Goal: Answer question/provide support: Share knowledge or assist other users

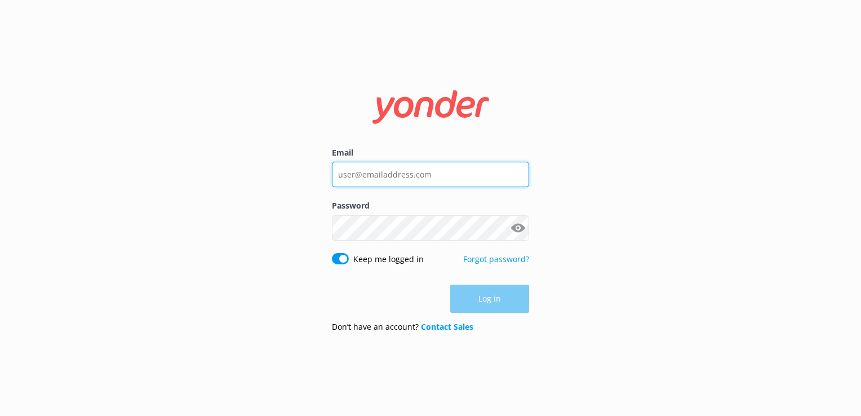
type input "[EMAIL_ADDRESS][DOMAIN_NAME]"
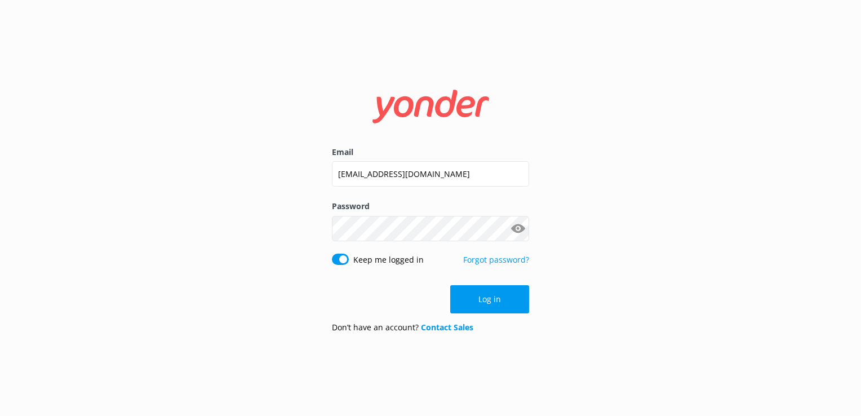
click at [493, 298] on div "Log in" at bounding box center [430, 299] width 197 height 28
click at [495, 303] on button "Log in" at bounding box center [489, 299] width 79 height 28
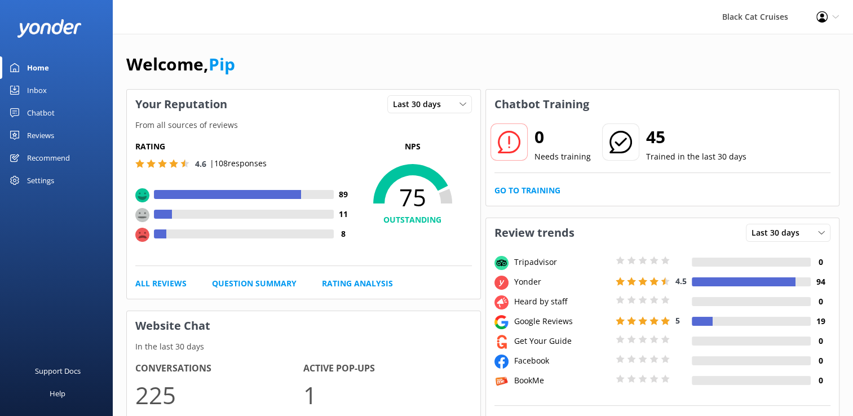
click at [46, 88] on div "Inbox" at bounding box center [37, 90] width 20 height 23
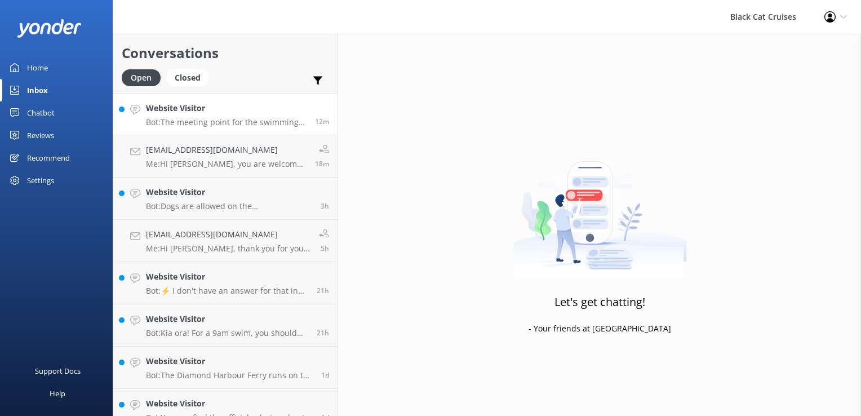
click at [213, 121] on p "Bot: The meeting point for the swimming with dolphins experience is at [GEOGRAP…" at bounding box center [226, 122] width 161 height 10
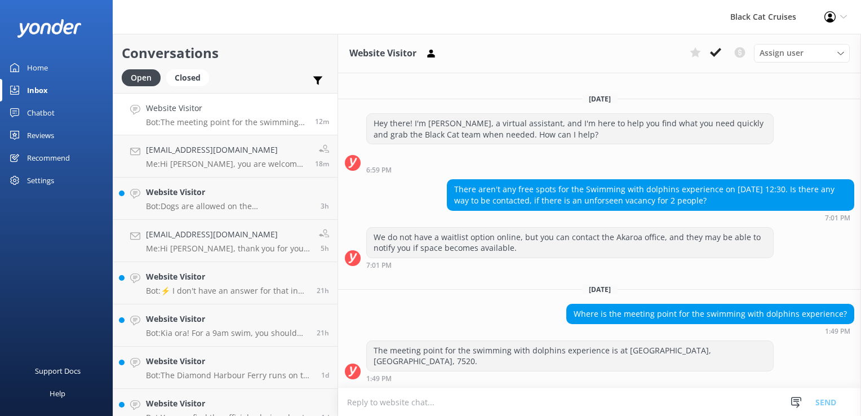
click at [215, 113] on h4 "Website Visitor" at bounding box center [226, 108] width 161 height 12
click at [210, 166] on p "Me: Hi [PERSON_NAME], you are welcome to join our Akaroa Harbour Cruise, sorry …" at bounding box center [226, 164] width 161 height 10
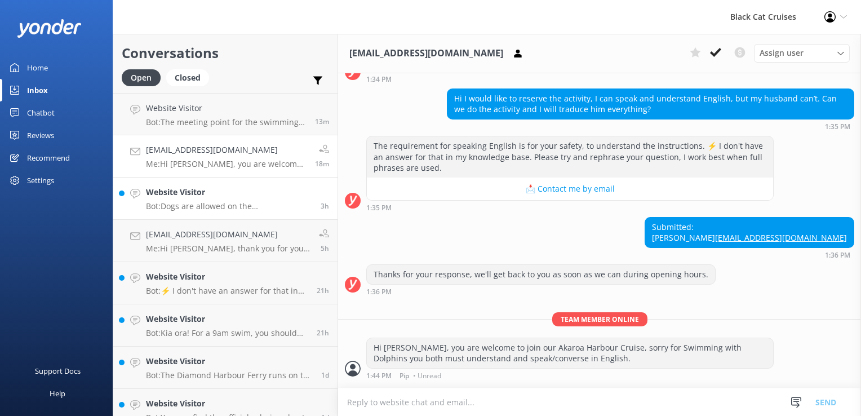
scroll to position [111, 0]
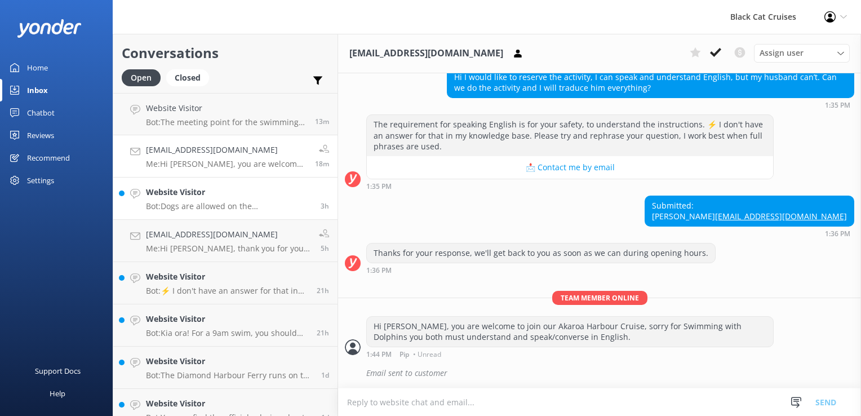
click at [171, 208] on p "Bot: Dogs are allowed on the [GEOGRAPHIC_DATA] as long as they are kept outside…" at bounding box center [229, 206] width 166 height 10
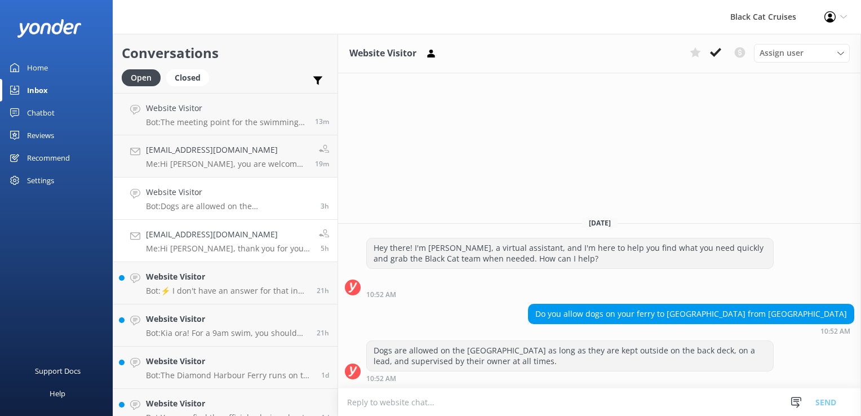
click at [197, 245] on p "Me: Hi [PERSON_NAME], thank you for your message and please know i have replied…" at bounding box center [228, 248] width 165 height 10
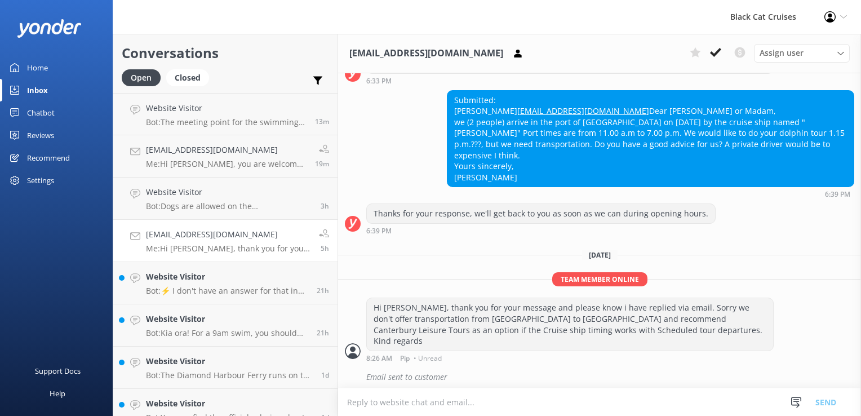
scroll to position [187, 0]
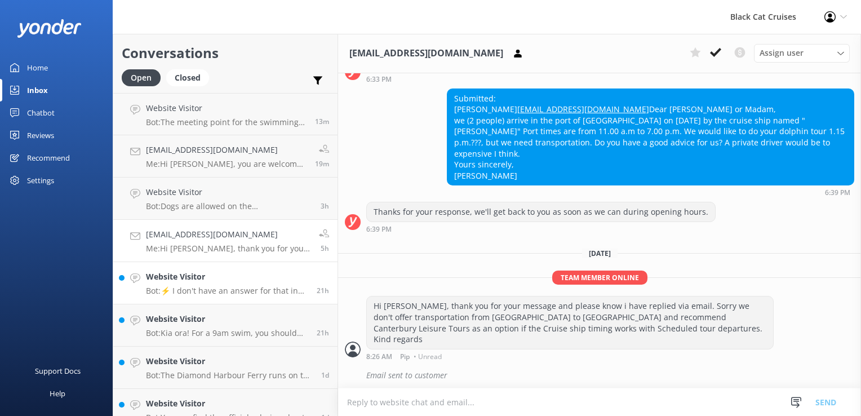
click at [199, 290] on p "Bot: ⚡ I don't have an answer for that in my knowledge base. Please try and rep…" at bounding box center [227, 291] width 162 height 10
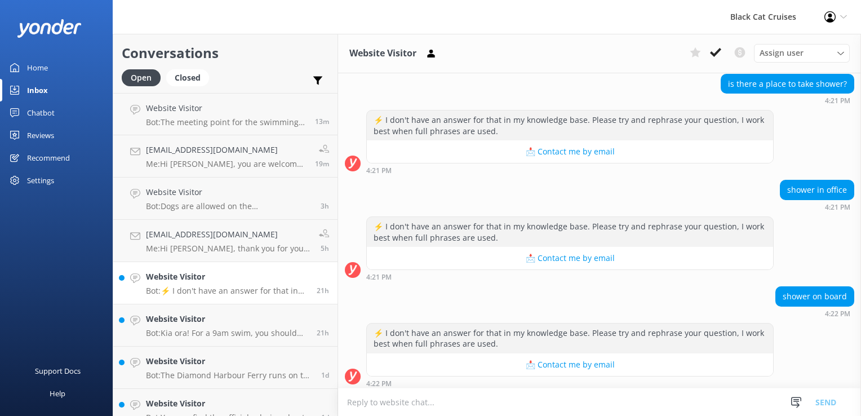
scroll to position [578, 0]
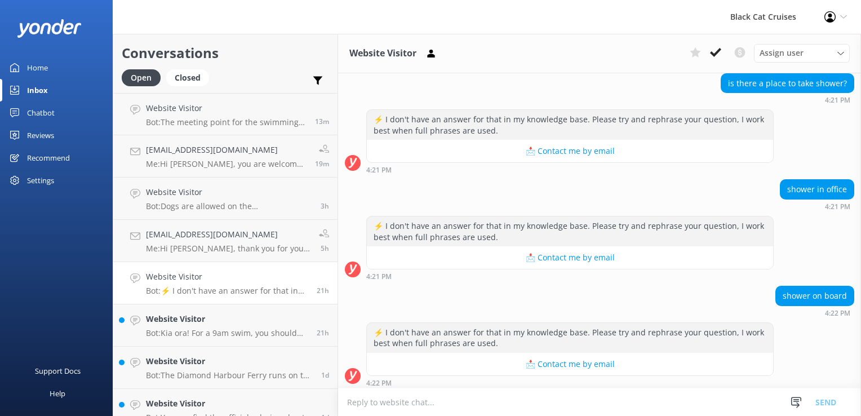
click at [363, 401] on textarea at bounding box center [599, 402] width 523 height 28
type textarea "Thanks for your message, showers are available after your swim in our building …"
click at [827, 406] on button "Send" at bounding box center [826, 402] width 42 height 28
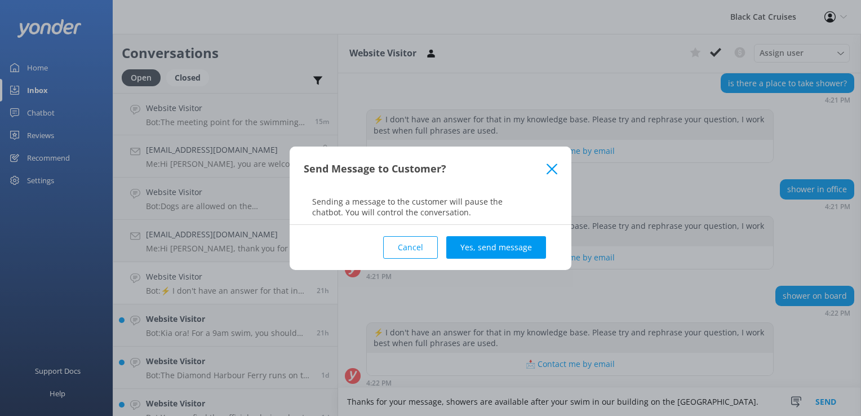
click at [500, 241] on button "Yes, send message" at bounding box center [496, 247] width 100 height 23
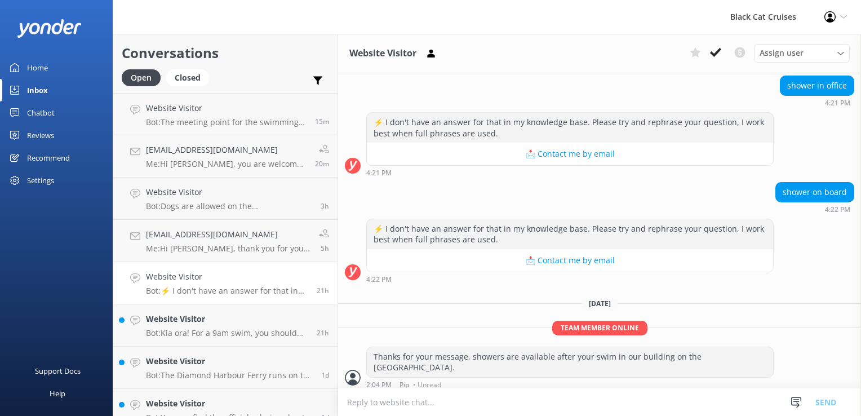
scroll to position [683, 0]
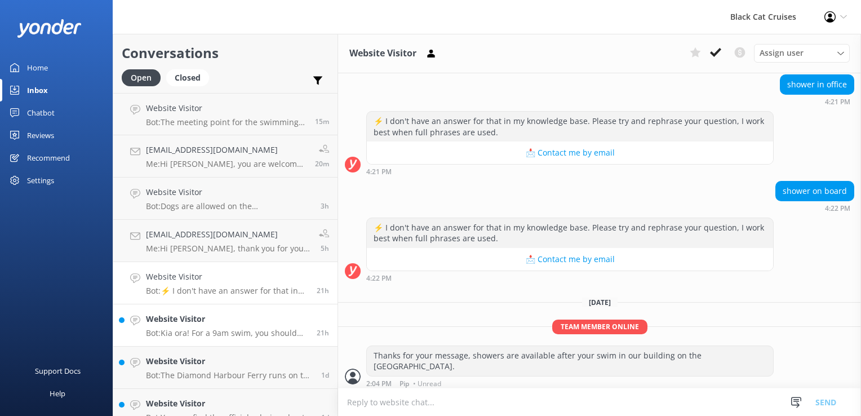
drag, startPoint x: 203, startPoint y: 329, endPoint x: 210, endPoint y: 338, distance: 11.3
click at [203, 329] on p "Bot: Kia ora! For a 9am swim, you should arrive 15 minutes before the scheduled…" at bounding box center [227, 333] width 162 height 10
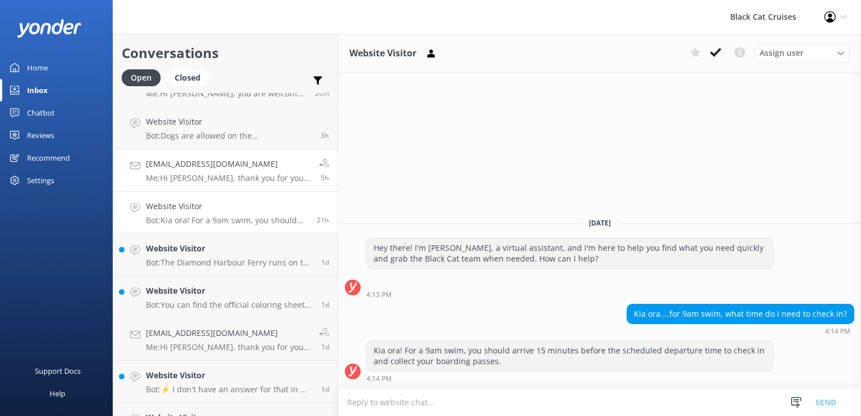
scroll to position [169, 0]
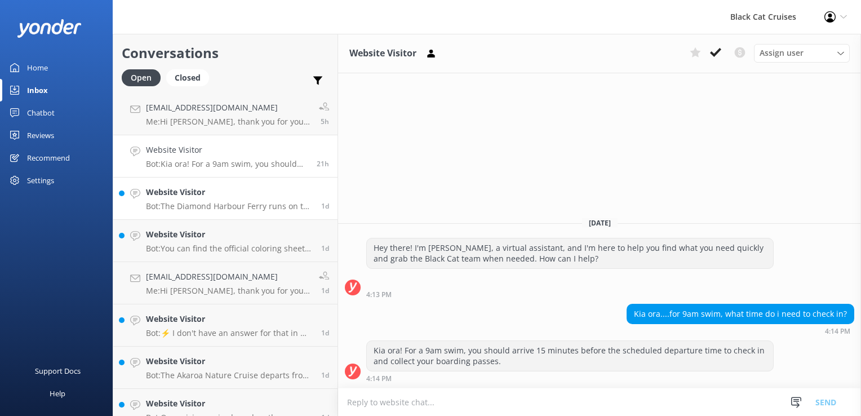
click at [175, 203] on p "Bot: The Diamond Harbour Ferry runs on the same schedule year-round. You can ch…" at bounding box center [229, 206] width 167 height 10
click at [210, 280] on h4 "[EMAIL_ADDRESS][DOMAIN_NAME]" at bounding box center [228, 276] width 165 height 12
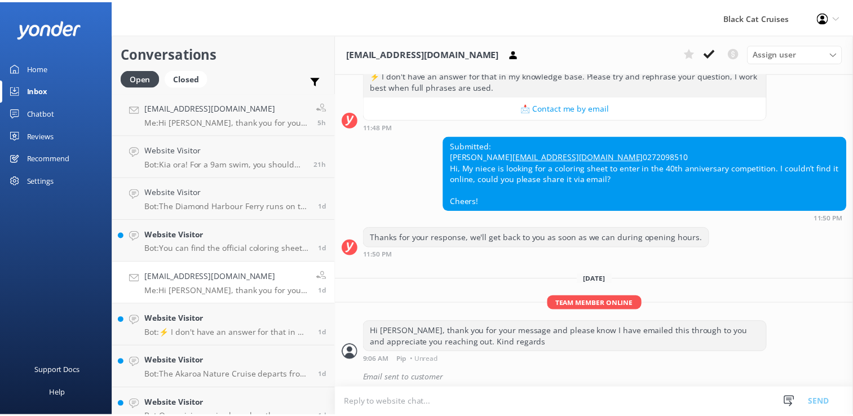
scroll to position [165, 0]
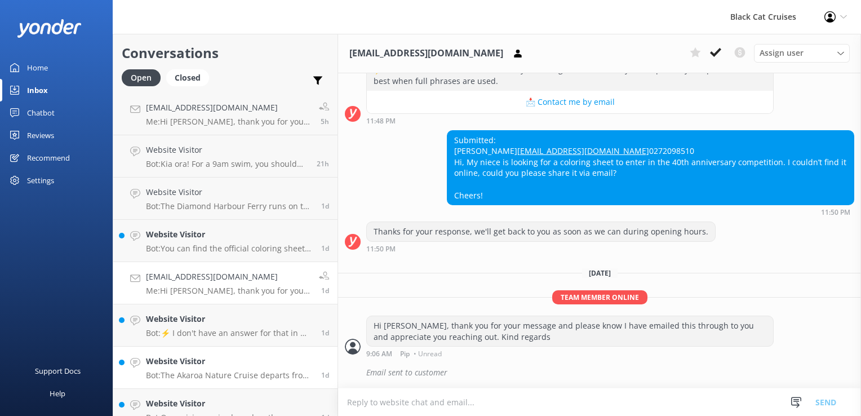
click at [198, 367] on div "Website Visitor Bot: The Akaroa Nature Cruise departs from the [GEOGRAPHIC_DATA…" at bounding box center [229, 367] width 167 height 25
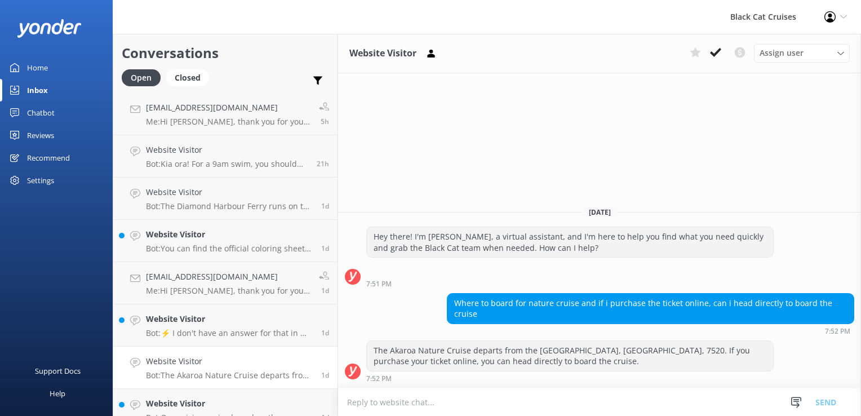
click at [362, 404] on textarea at bounding box center [599, 402] width 523 height 28
type textarea "T"
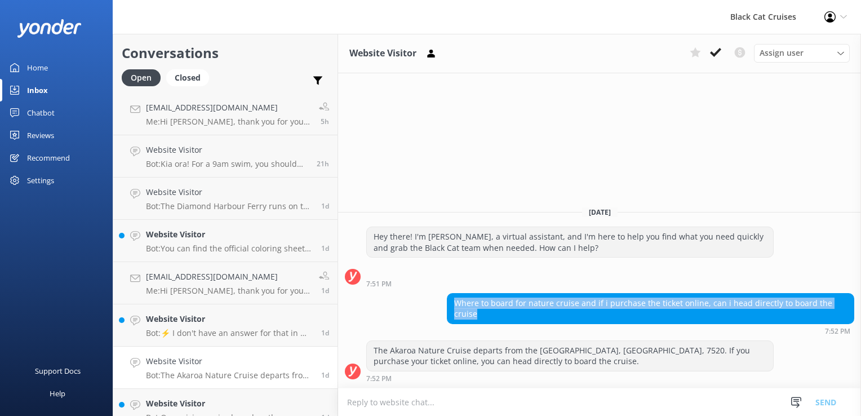
drag, startPoint x: 460, startPoint y: 314, endPoint x: 863, endPoint y: 312, distance: 402.9
click at [860, 312] on html "Black Cat Cruises Profile Settings Logout Home Inbox Chatbot Content Products C…" at bounding box center [430, 208] width 861 height 416
drag, startPoint x: 860, startPoint y: 312, endPoint x: 829, endPoint y: 313, distance: 31.0
copy div "Where to board for nature cruise and if i purchase the ticket online, can i hea…"
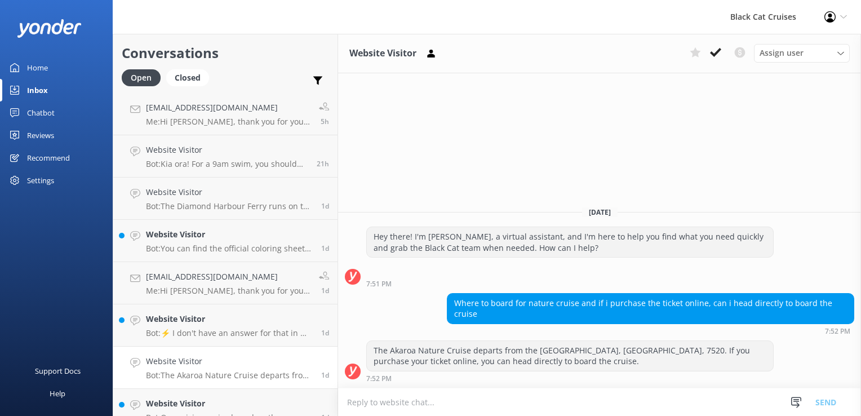
click at [780, 17] on div "Black Cat Cruises" at bounding box center [763, 17] width 94 height 34
click at [45, 114] on div "Chatbot" at bounding box center [41, 112] width 28 height 23
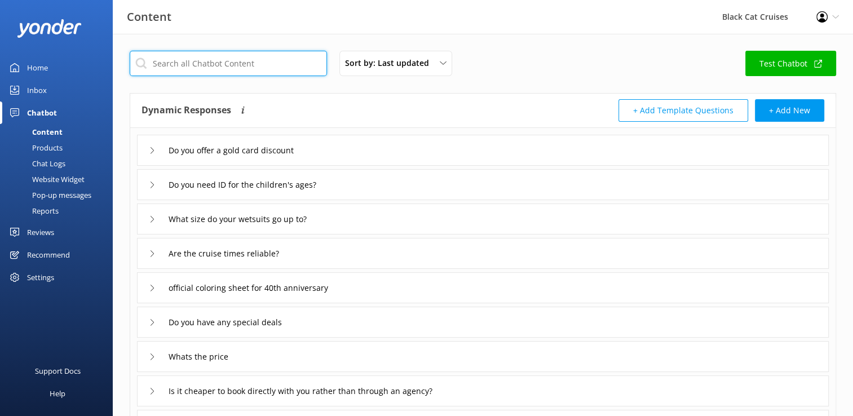
click at [158, 64] on input "text" at bounding box center [228, 63] width 197 height 25
paste input "Where to board for nature cruise and if i purchase the ticket online, can i hea…"
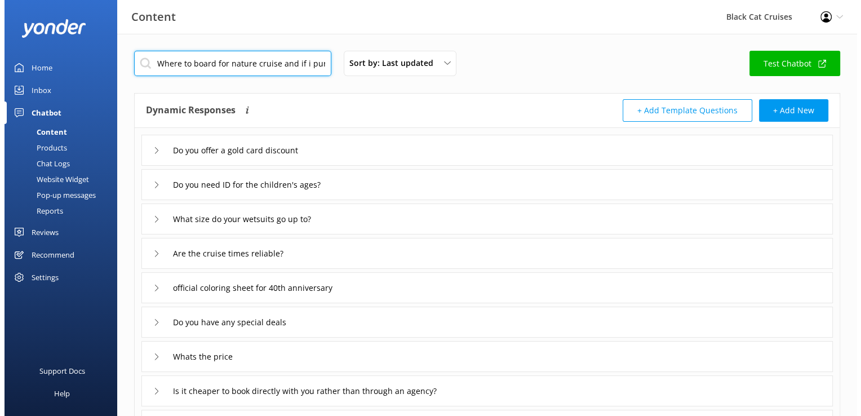
scroll to position [0, 219]
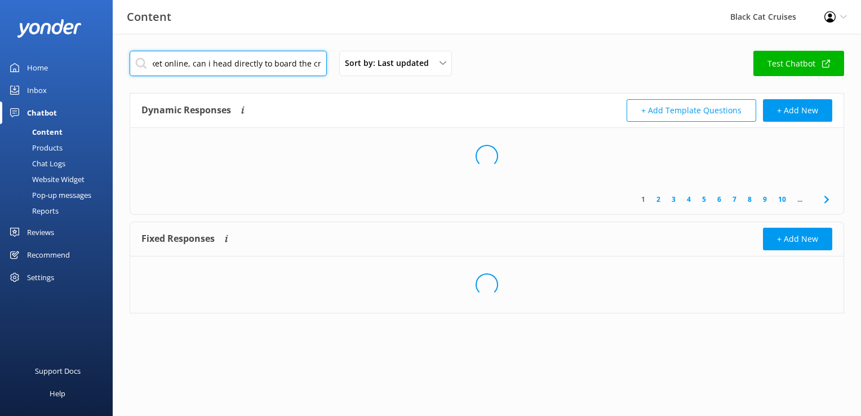
type input "Where to board for nature cruise and if i purchase the ticket online, can i hea…"
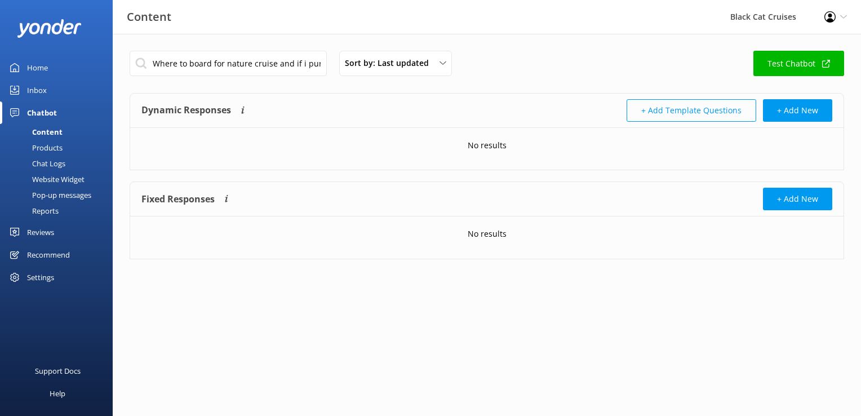
click at [658, 112] on button "+ Add Template Questions" at bounding box center [692, 110] width 130 height 23
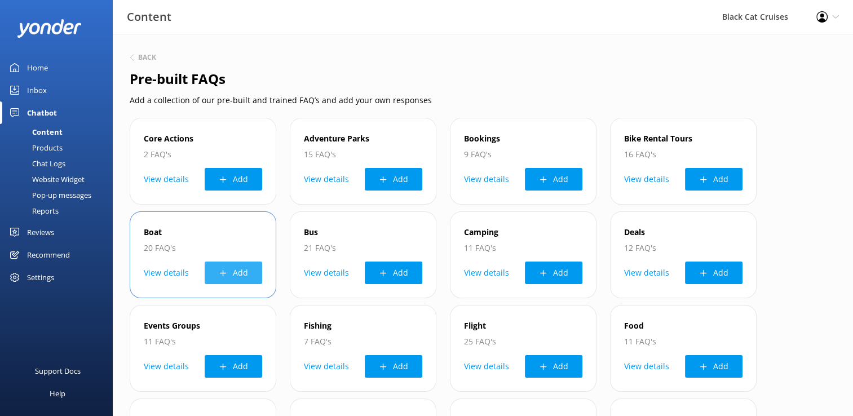
click at [237, 272] on button "Add" at bounding box center [233, 272] width 57 height 23
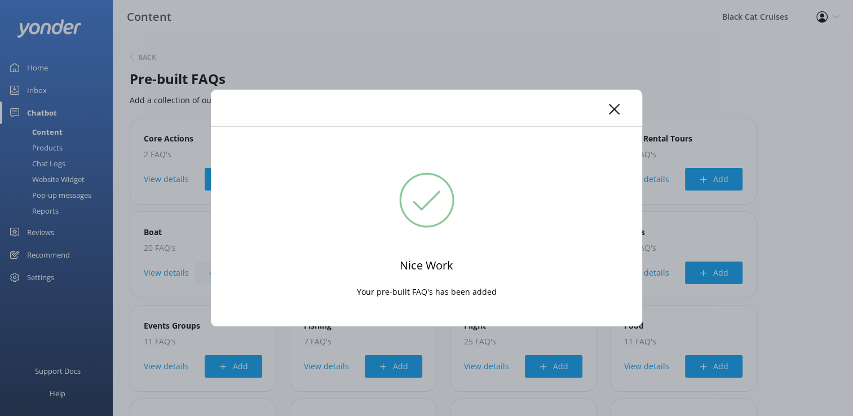
click at [615, 109] on icon at bounding box center [614, 109] width 11 height 11
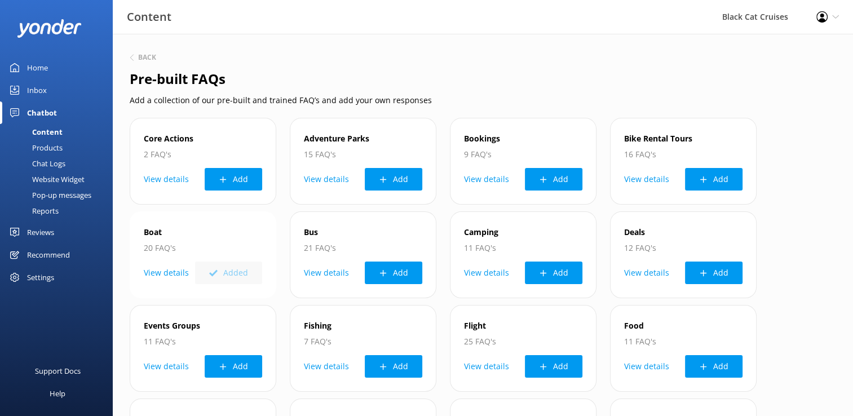
click at [152, 249] on p "20 FAQ's" at bounding box center [203, 248] width 118 height 14
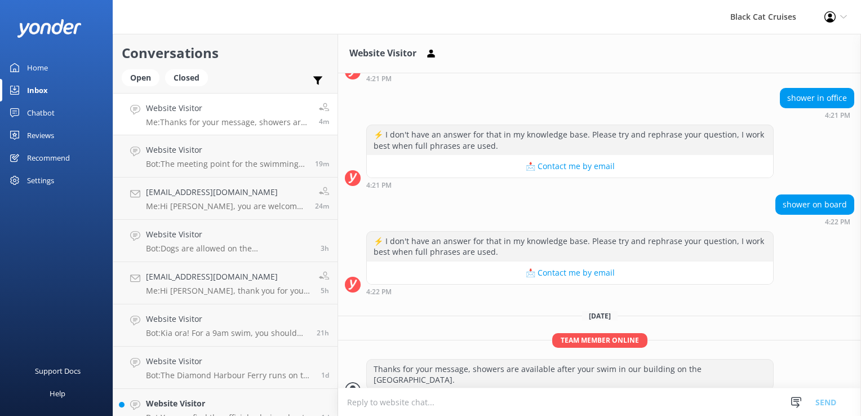
scroll to position [683, 0]
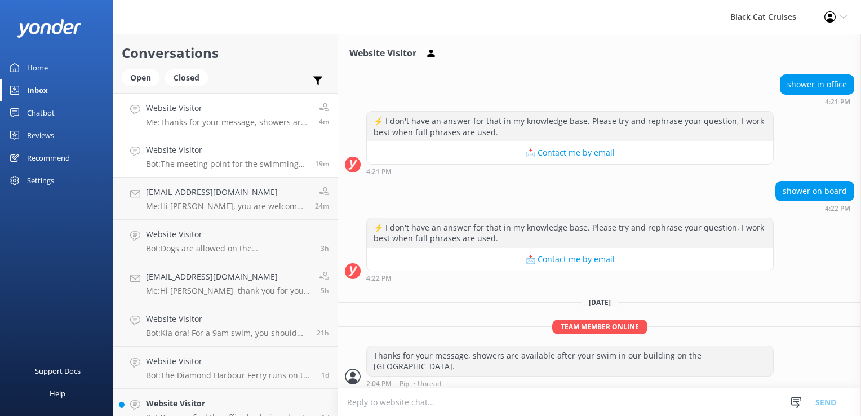
click at [205, 149] on h4 "Website Visitor" at bounding box center [226, 150] width 161 height 12
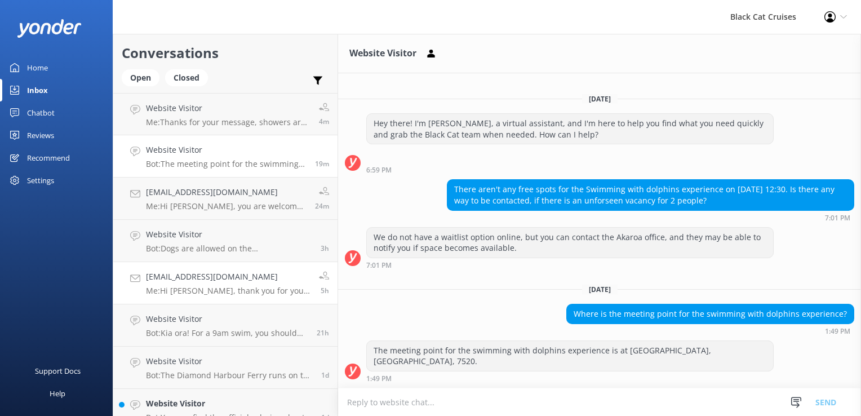
click at [193, 283] on div "[EMAIL_ADDRESS][DOMAIN_NAME] Me: Hi [PERSON_NAME], thank you for your message a…" at bounding box center [228, 282] width 165 height 25
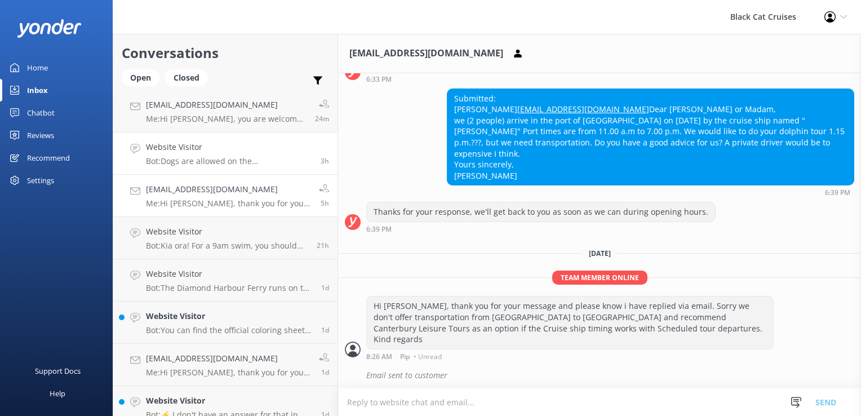
scroll to position [113, 0]
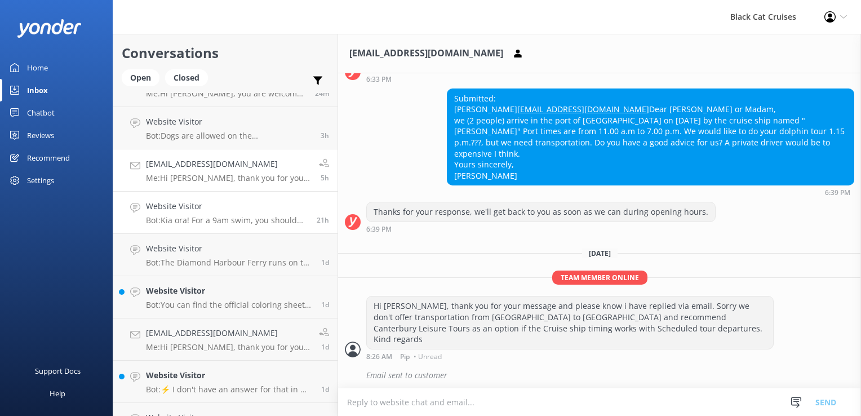
click at [179, 208] on h4 "Website Visitor" at bounding box center [227, 206] width 162 height 12
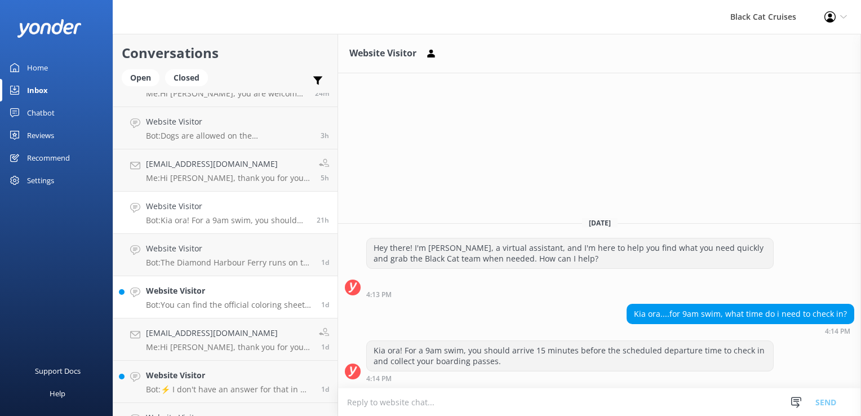
click at [189, 304] on p "Bot: You can find the official coloring sheet for the 40th anniversary at this …" at bounding box center [229, 305] width 167 height 10
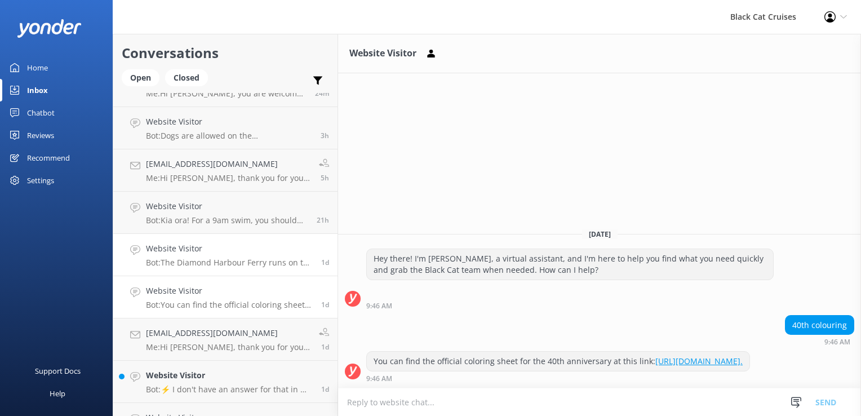
scroll to position [169, 0]
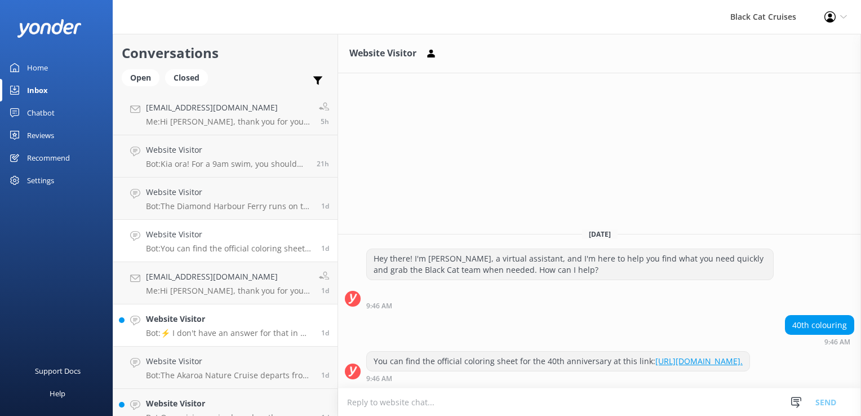
click at [182, 337] on p "Bot: ⚡ I don't have an answer for that in my knowledge base. Please try and rep…" at bounding box center [229, 333] width 167 height 10
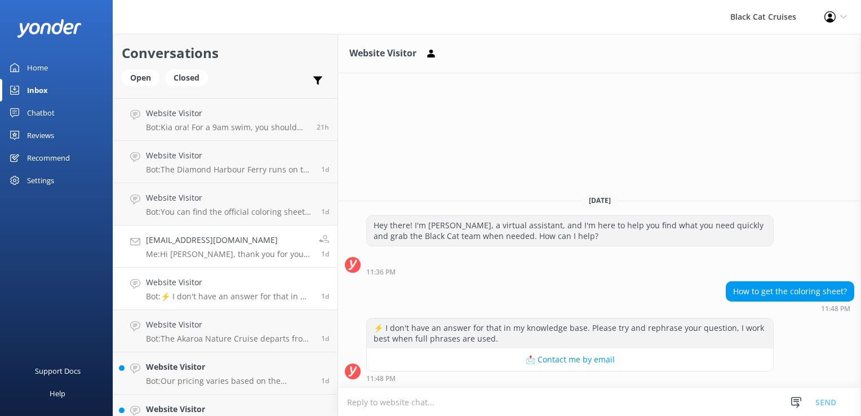
scroll to position [225, 0]
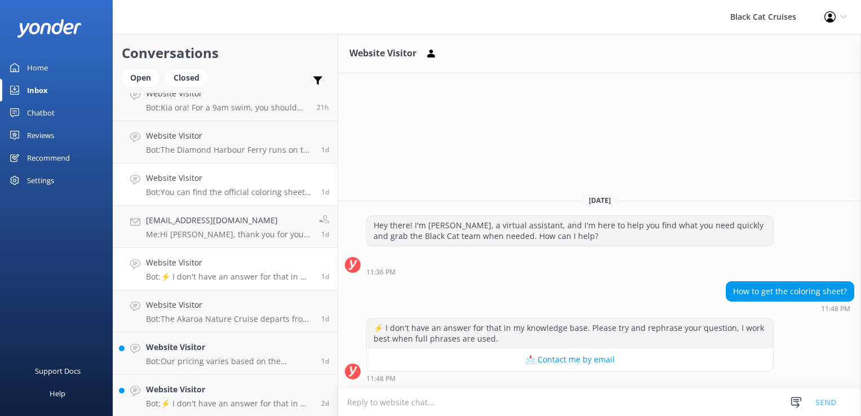
click at [189, 181] on h4 "Website Visitor" at bounding box center [229, 178] width 167 height 12
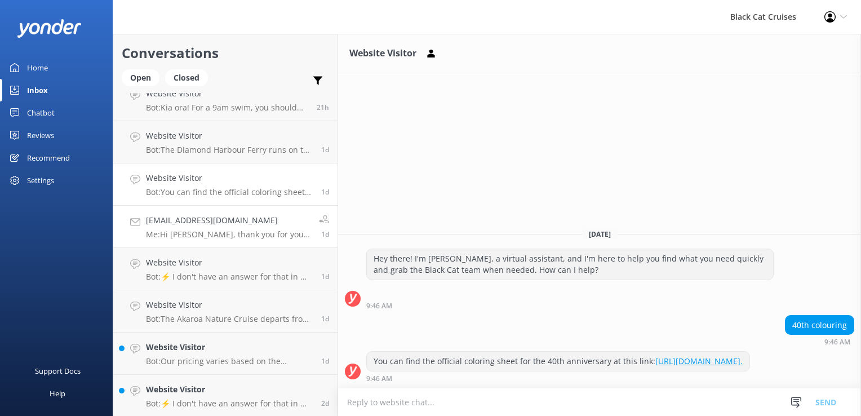
click at [206, 224] on h4 "[EMAIL_ADDRESS][DOMAIN_NAME]" at bounding box center [228, 220] width 165 height 12
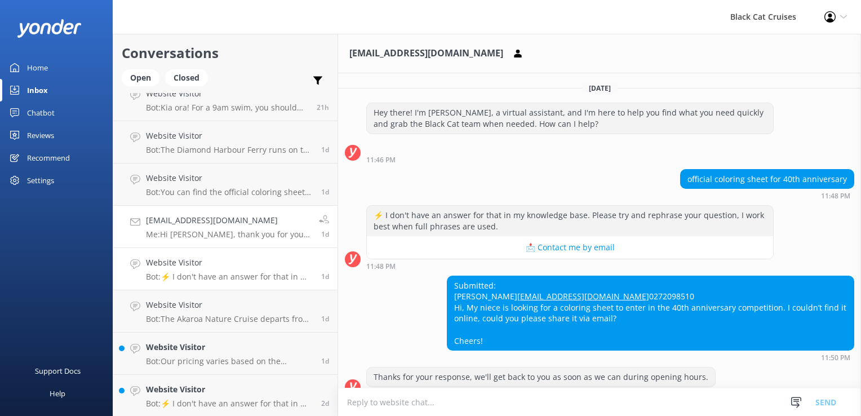
click at [183, 276] on p "Bot: ⚡ I don't have an answer for that in my knowledge base. Please try and rep…" at bounding box center [229, 277] width 167 height 10
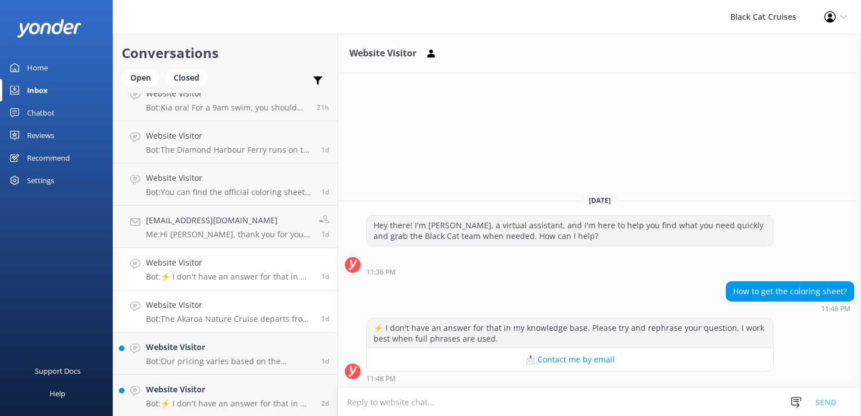
click at [192, 312] on div "Website Visitor Bot: The Akaroa Nature Cruise departs from the [GEOGRAPHIC_DATA…" at bounding box center [229, 311] width 167 height 25
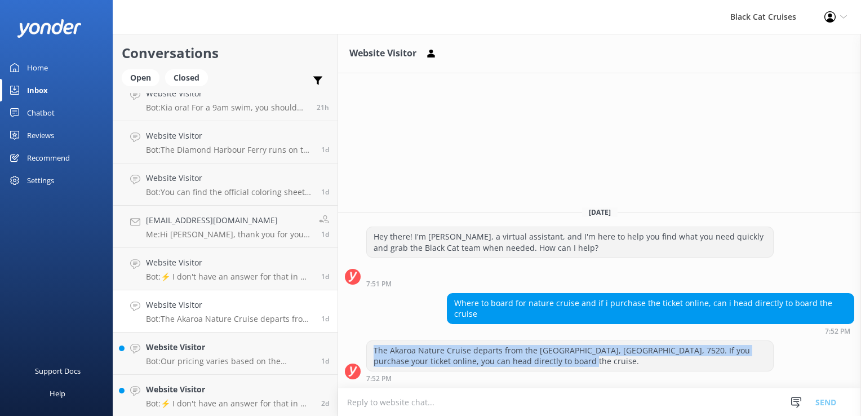
drag, startPoint x: 374, startPoint y: 349, endPoint x: 570, endPoint y: 370, distance: 196.6
click at [570, 370] on div "The Akaroa Nature Cruise departs from the [GEOGRAPHIC_DATA], [GEOGRAPHIC_DATA],…" at bounding box center [570, 356] width 406 height 30
drag, startPoint x: 570, startPoint y: 370, endPoint x: 504, endPoint y: 359, distance: 66.8
copy div "The Akaroa Nature Cruise departs from the [GEOGRAPHIC_DATA], [GEOGRAPHIC_DATA],…"
click at [236, 354] on div "Website Visitor Bot: Our pricing varies based on the experience, season, and fa…" at bounding box center [229, 353] width 167 height 25
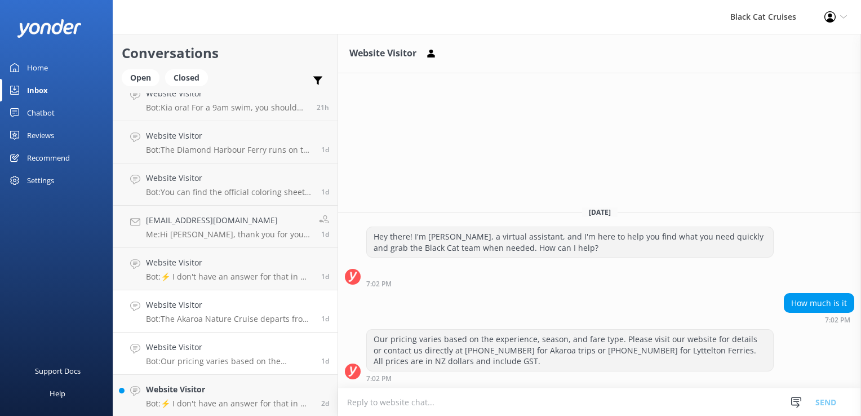
scroll to position [282, 0]
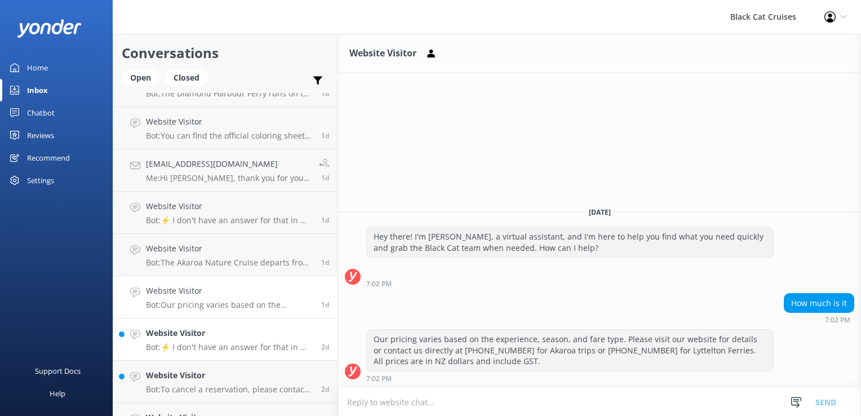
click at [207, 344] on p "Bot: ⚡ I don't have an answer for that in my knowledge base. Please try and rep…" at bounding box center [229, 347] width 167 height 10
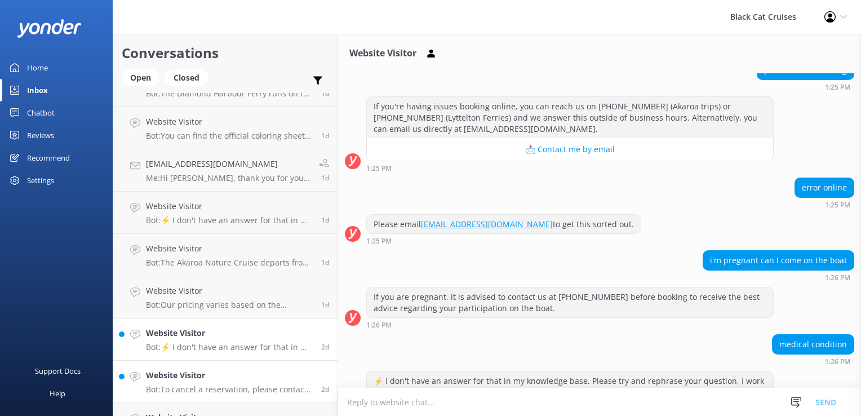
click at [198, 386] on p "Bot: To cancel a reservation, please contact us directly by calling 0800 436 57…" at bounding box center [229, 389] width 167 height 10
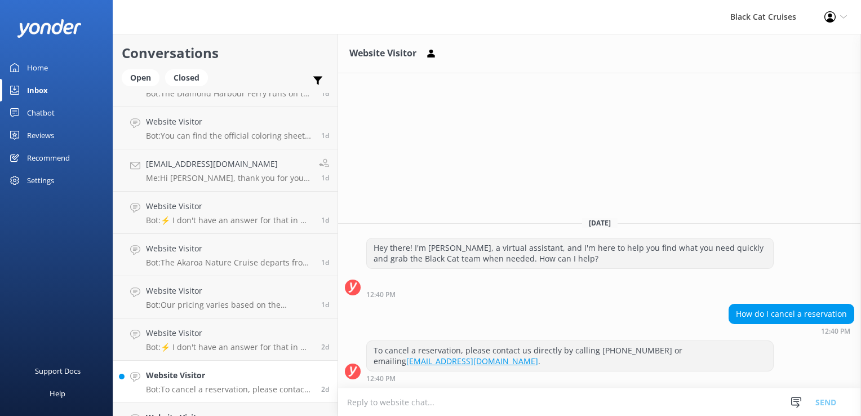
click at [215, 385] on p "Bot: To cancel a reservation, please contact us directly by calling 0800 436 57…" at bounding box center [229, 389] width 167 height 10
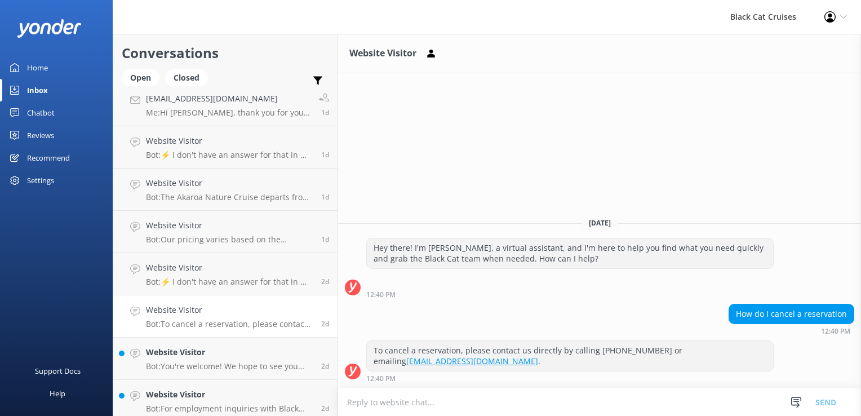
scroll to position [451, 0]
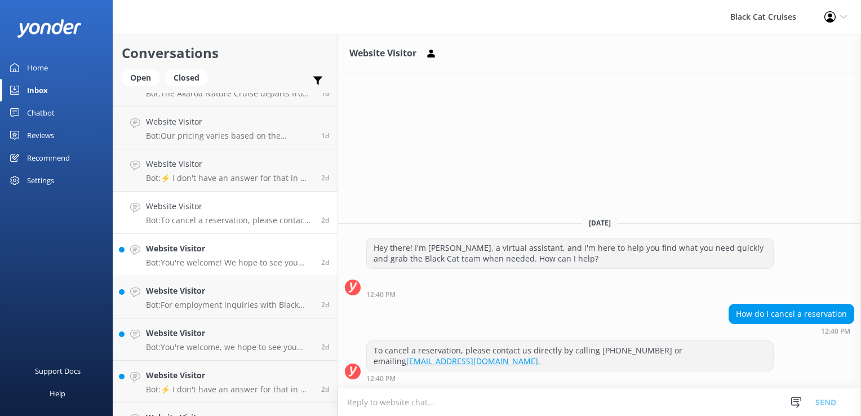
click at [170, 264] on p "Bot: You're welcome! We hope to see you soon." at bounding box center [229, 263] width 167 height 10
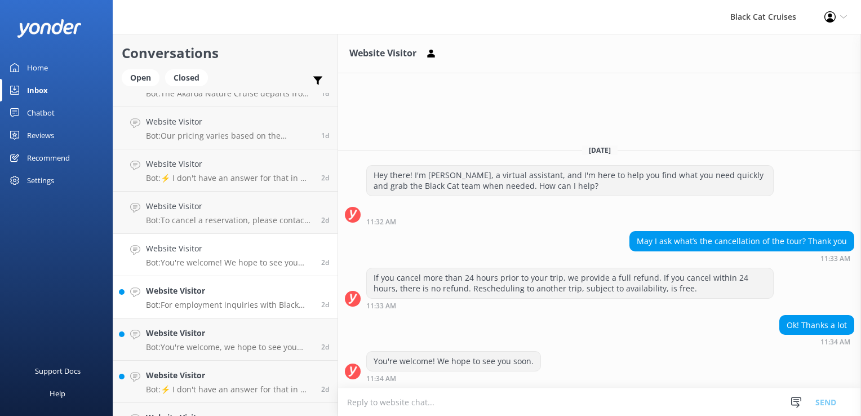
click at [184, 298] on div "Website Visitor Bot: For employment inquiries with Black Cat Cruises, please co…" at bounding box center [229, 297] width 167 height 25
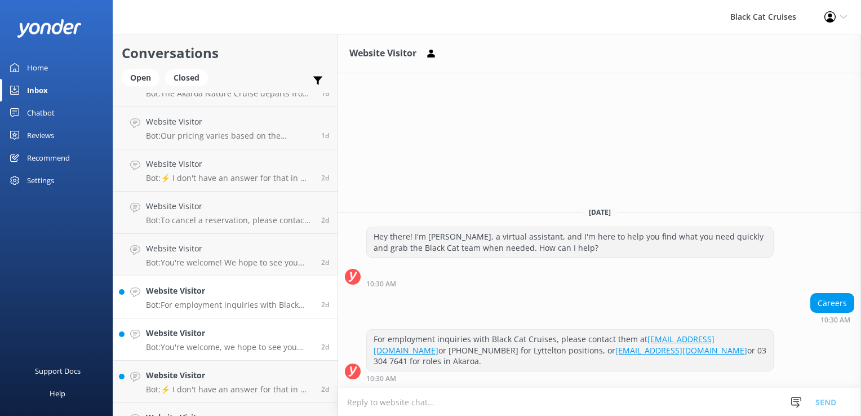
click at [210, 342] on p "Bot: You're welcome, we hope to see you soon." at bounding box center [229, 347] width 167 height 10
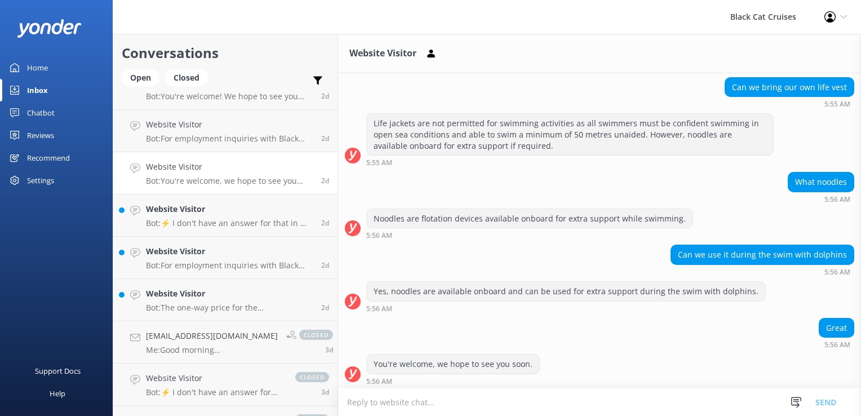
scroll to position [620, 0]
click at [209, 226] on link "Website Visitor Bot: ⚡ I don't have an answer for that in my knowledge base. Pl…" at bounding box center [225, 213] width 224 height 42
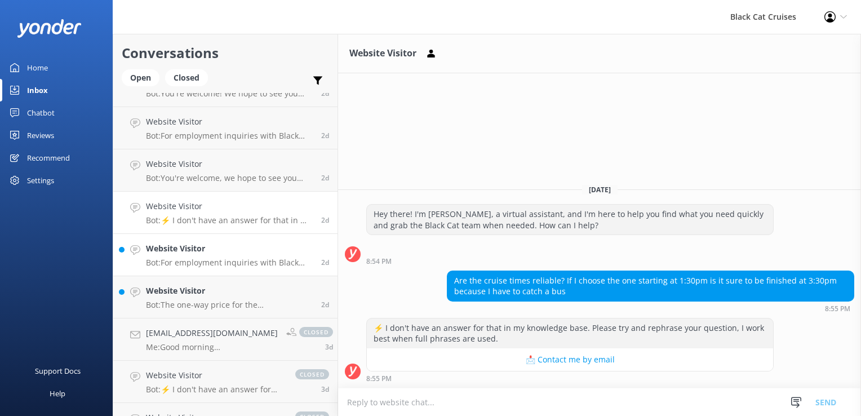
click at [210, 259] on p "Bot: For employment inquiries with Black Cat Cruises, please contact them at ly…" at bounding box center [229, 263] width 167 height 10
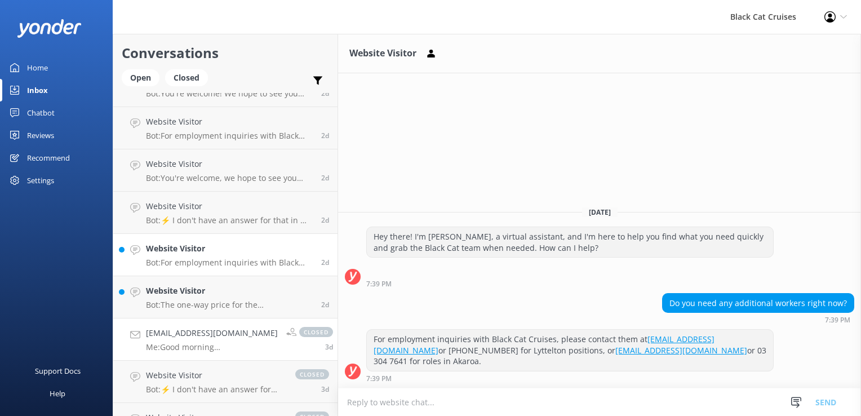
click at [188, 348] on p "Me: Good morning Kristie, Thank you for reaching out. Your swimming with the do…" at bounding box center [212, 347] width 132 height 10
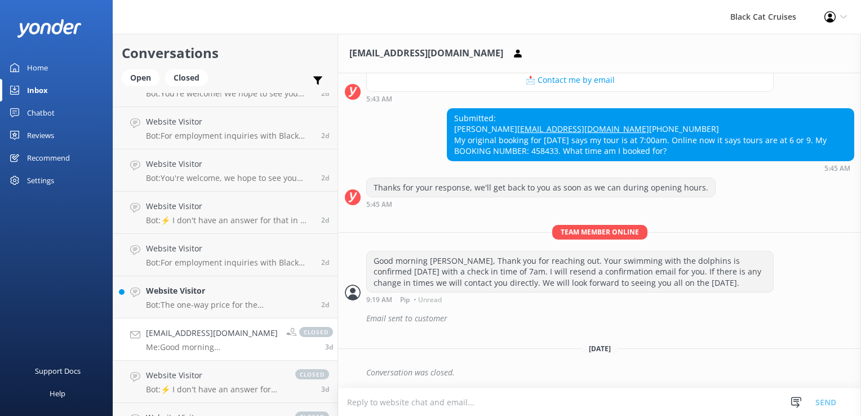
scroll to position [316, 0]
